Goal: Check status: Check status

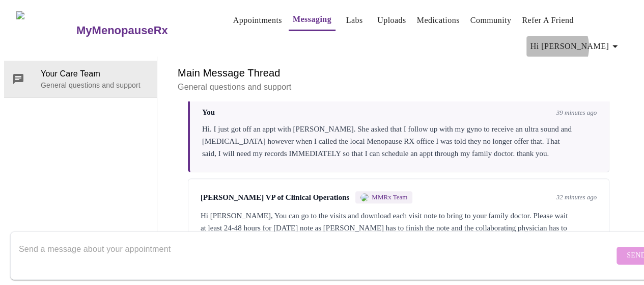
click at [593, 43] on span "Hi [PERSON_NAME]" at bounding box center [575, 46] width 91 height 14
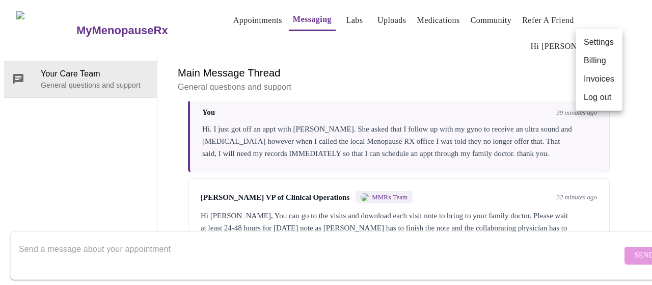
click at [237, 16] on div at bounding box center [326, 142] width 652 height 285
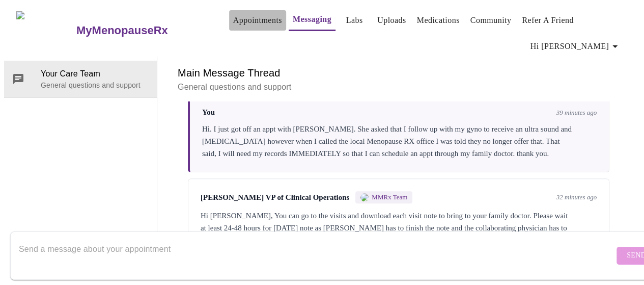
click at [238, 15] on link "Appointments" at bounding box center [257, 20] width 49 height 14
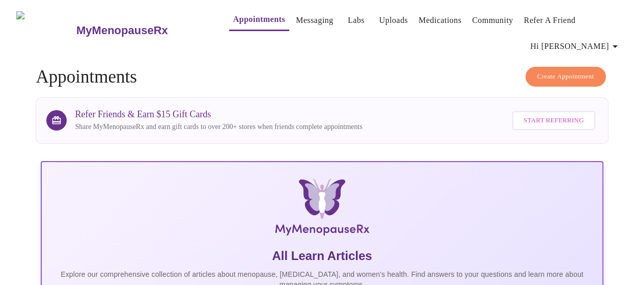
click at [583, 47] on span "Hi [PERSON_NAME]" at bounding box center [575, 46] width 91 height 14
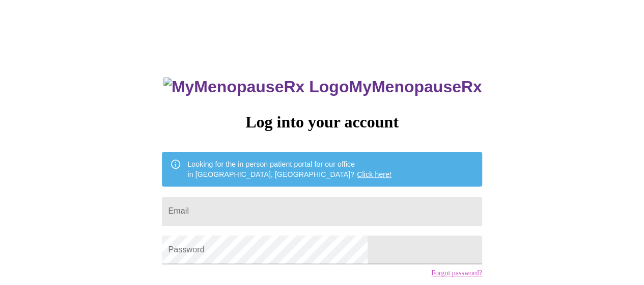
click at [297, 198] on input "Email" at bounding box center [322, 211] width 320 height 29
type input "danettelince@gmail.com"
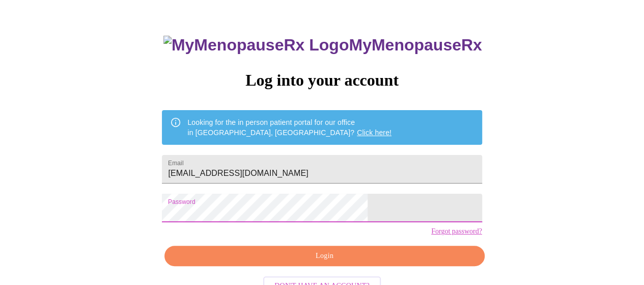
scroll to position [74, 0]
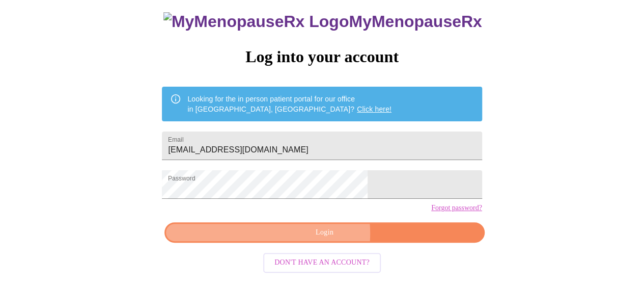
click at [303, 239] on span "Login" at bounding box center [324, 232] width 296 height 13
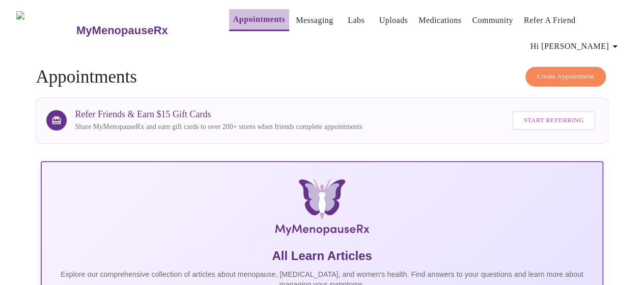
click at [247, 13] on link "Appointments" at bounding box center [259, 19] width 52 height 14
click at [577, 39] on span "Hi [PERSON_NAME]" at bounding box center [575, 46] width 91 height 14
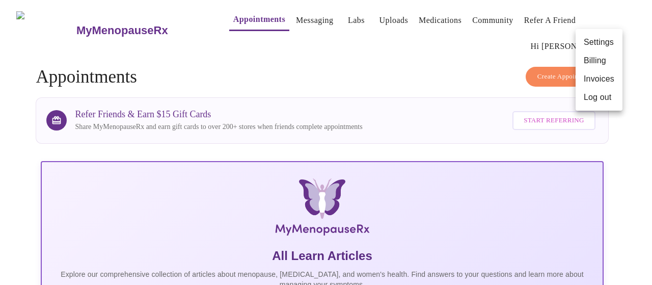
drag, startPoint x: 229, startPoint y: 21, endPoint x: 235, endPoint y: 41, distance: 20.3
click at [229, 21] on div at bounding box center [326, 142] width 652 height 285
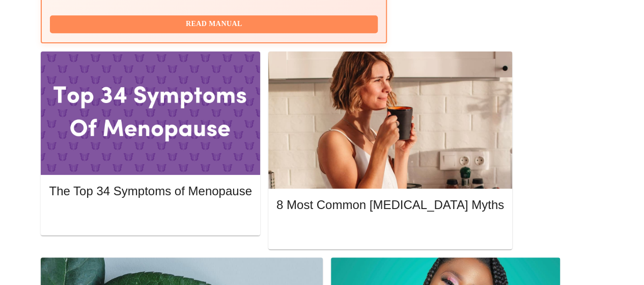
scroll to position [611, 0]
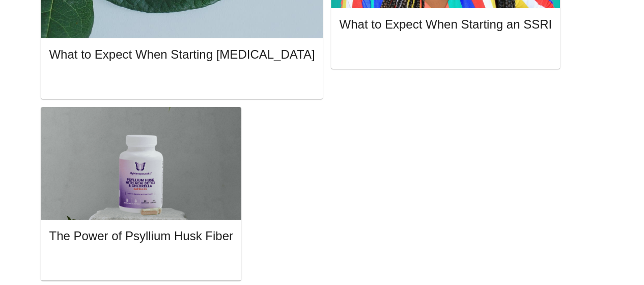
scroll to position [713, 0]
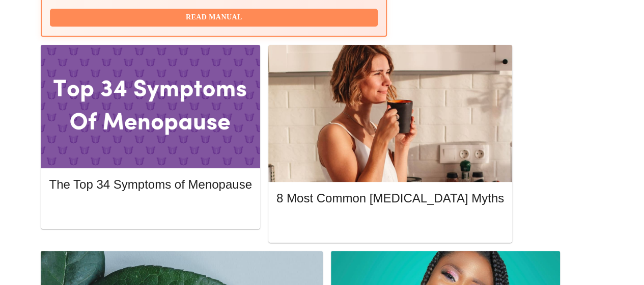
scroll to position [509, 0]
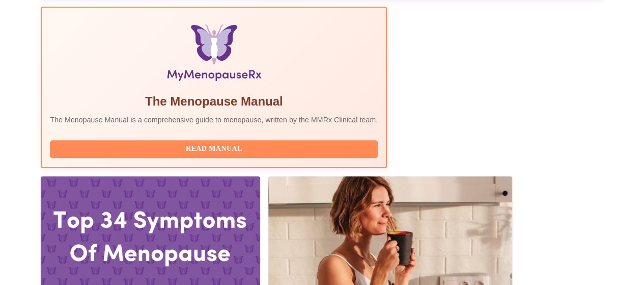
scroll to position [409, 0]
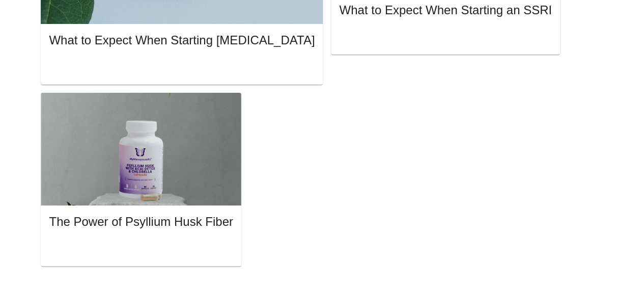
scroll to position [867, 0]
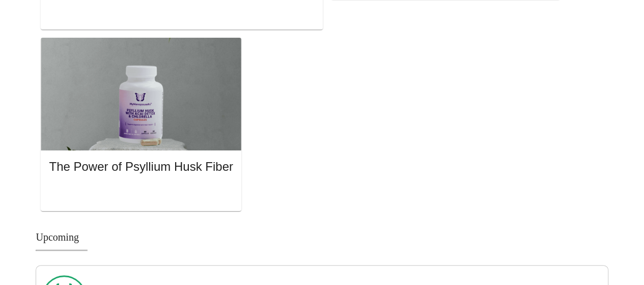
scroll to position [969, 0]
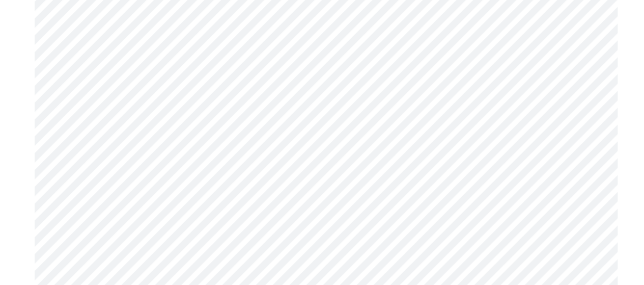
scroll to position [305, 0]
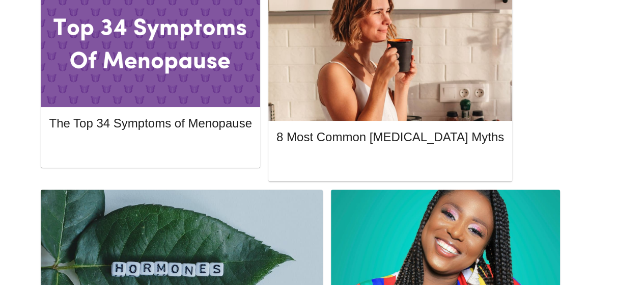
scroll to position [525, 0]
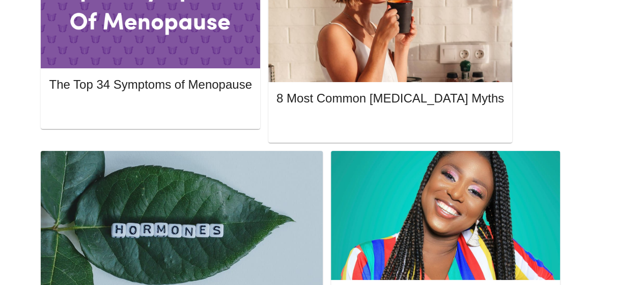
scroll to position [627, 0]
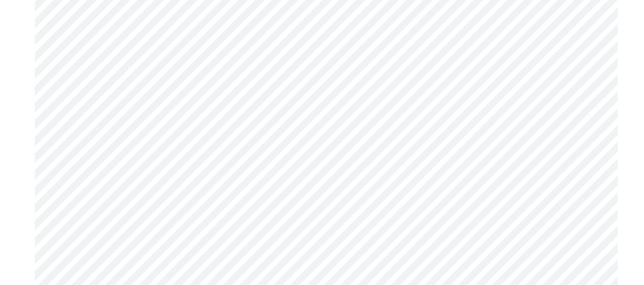
scroll to position [3564, 0]
